Goal: Transaction & Acquisition: Purchase product/service

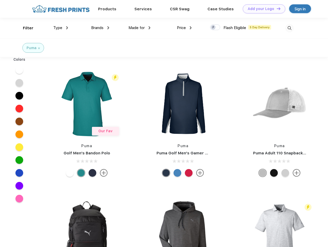
click at [262, 9] on link "Add your Logo Design Tool" at bounding box center [264, 8] width 43 height 9
click at [0, 0] on div "Design Tool" at bounding box center [0, 0] width 0 height 0
click at [277, 9] on link "Add your Logo Design Tool" at bounding box center [264, 8] width 43 height 9
click at [25, 28] on div "Filter" at bounding box center [28, 28] width 11 height 6
click at [61, 28] on span "Type" at bounding box center [57, 28] width 9 height 5
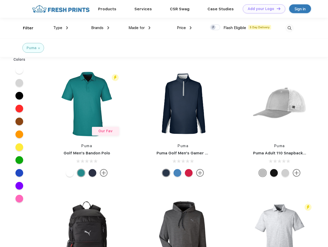
click at [100, 28] on span "Brands" at bounding box center [97, 28] width 12 height 5
click at [140, 28] on span "Made for" at bounding box center [137, 28] width 16 height 5
click at [185, 28] on span "Price" at bounding box center [181, 28] width 9 height 5
click at [215, 28] on div at bounding box center [215, 27] width 10 height 6
click at [214, 28] on input "checkbox" at bounding box center [211, 25] width 3 height 3
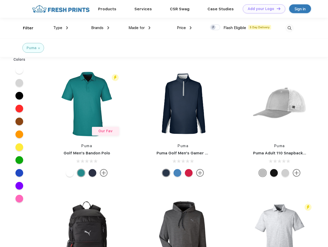
click at [290, 28] on img at bounding box center [290, 28] width 9 height 9
